Goal: Transaction & Acquisition: Purchase product/service

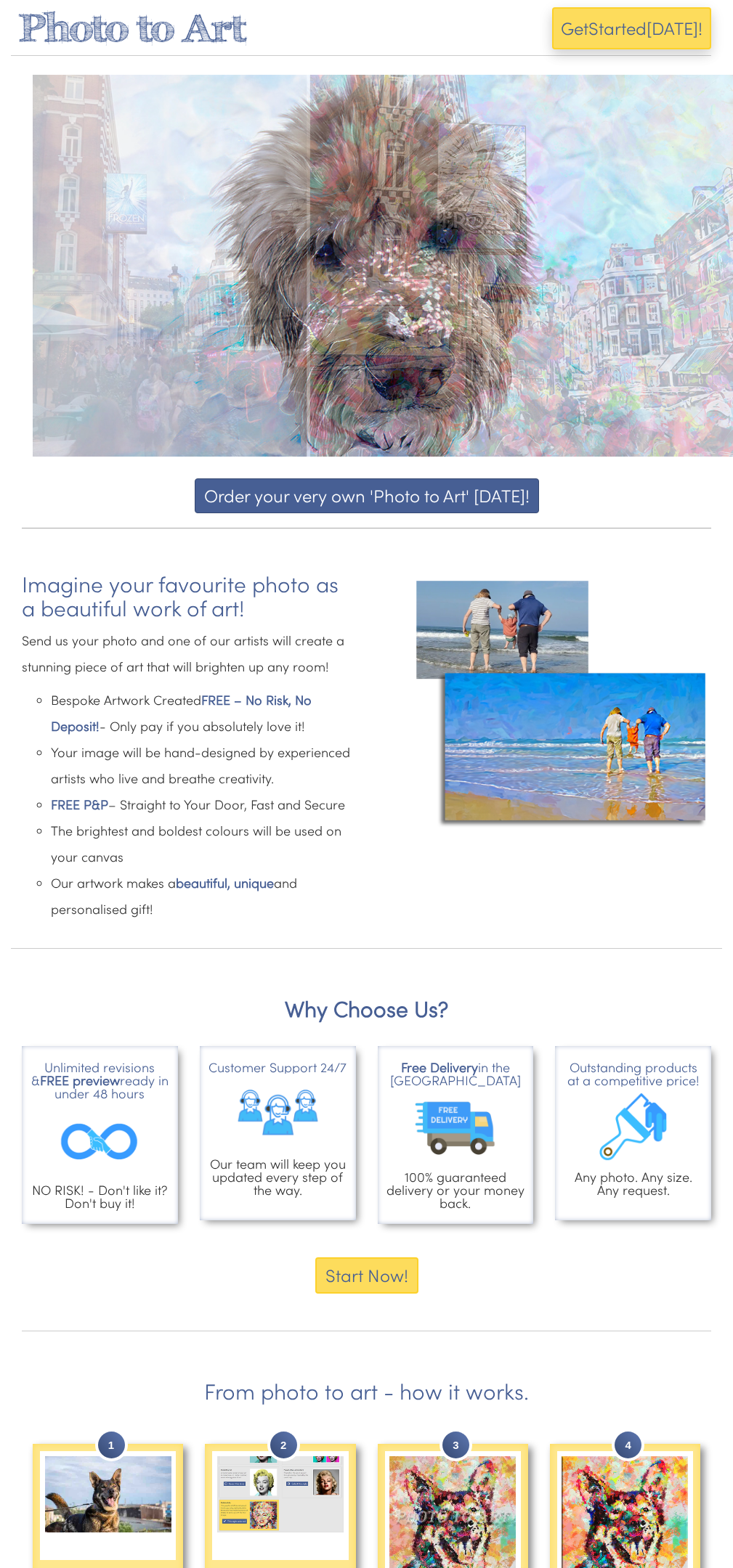
click at [364, 495] on button "Order your very own 'Photo to Art' [DATE]!" at bounding box center [366, 495] width 344 height 35
